Goal: Find specific page/section: Find specific page/section

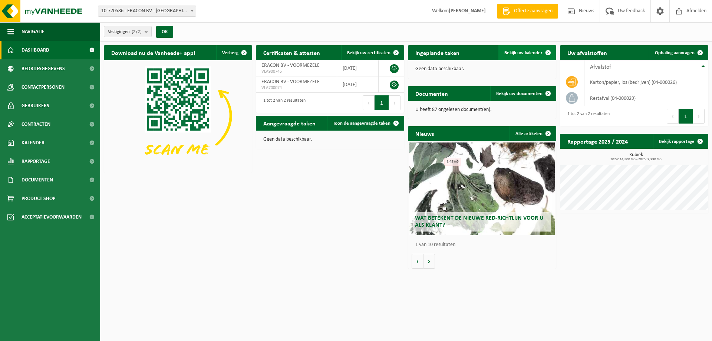
click at [518, 54] on span "Bekijk uw kalender" at bounding box center [523, 52] width 38 height 5
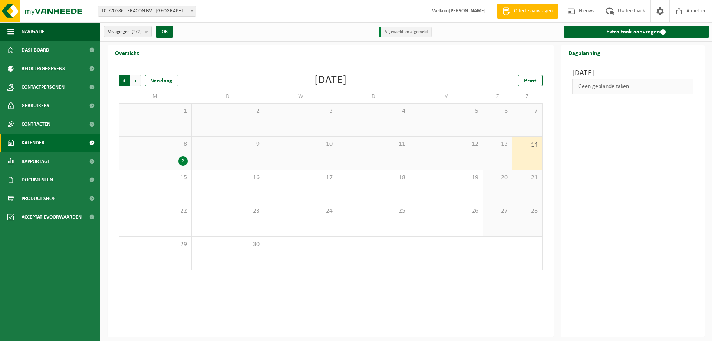
click at [136, 81] on span "Volgende" at bounding box center [135, 80] width 11 height 11
click at [692, 10] on span "Afmelden" at bounding box center [697, 11] width 24 height 22
